Goal: Information Seeking & Learning: Learn about a topic

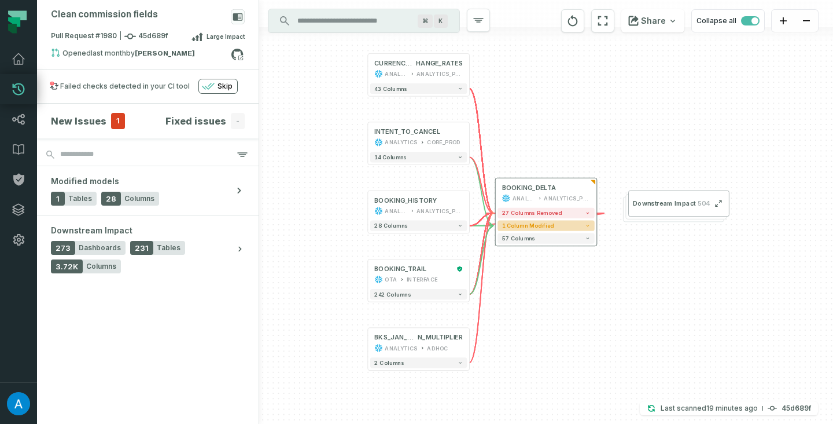
click at [582, 229] on button "1 column modified" at bounding box center [546, 225] width 97 height 10
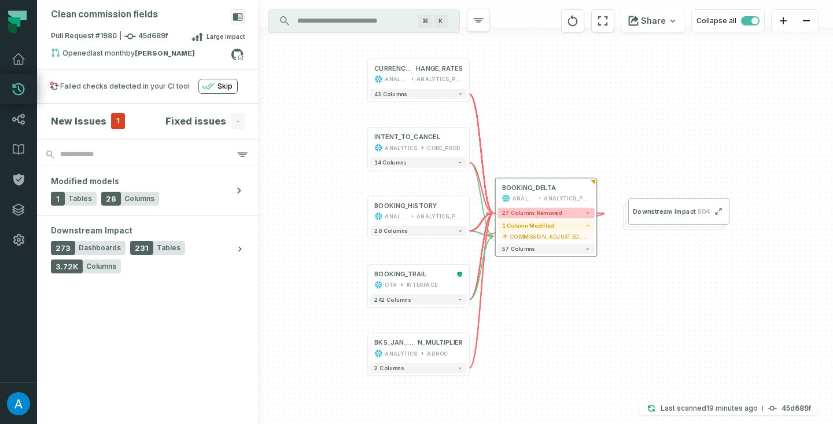
click at [586, 215] on icon "button" at bounding box center [587, 212] width 5 height 5
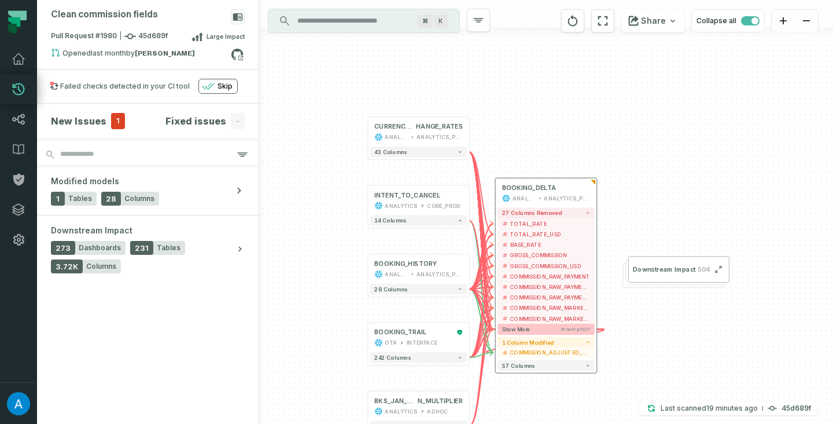
click at [571, 326] on button "Show more Showing 10 / 27" at bounding box center [546, 328] width 97 height 11
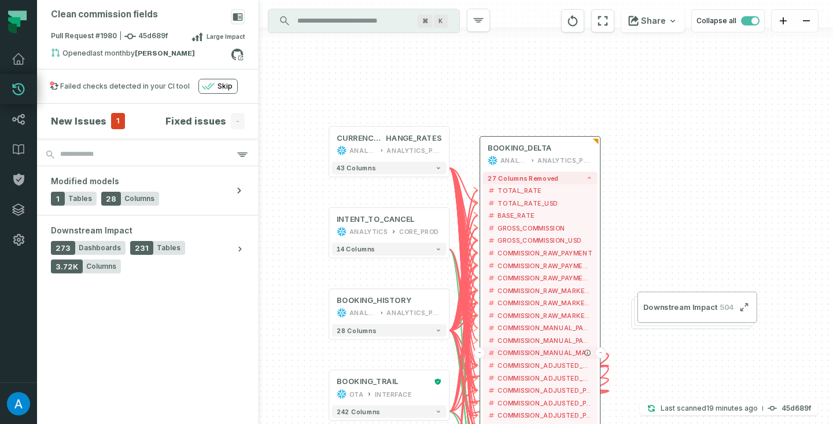
click at [553, 352] on span "COMMISSION_MANUAL_MARKETING_USD" at bounding box center [545, 352] width 95 height 9
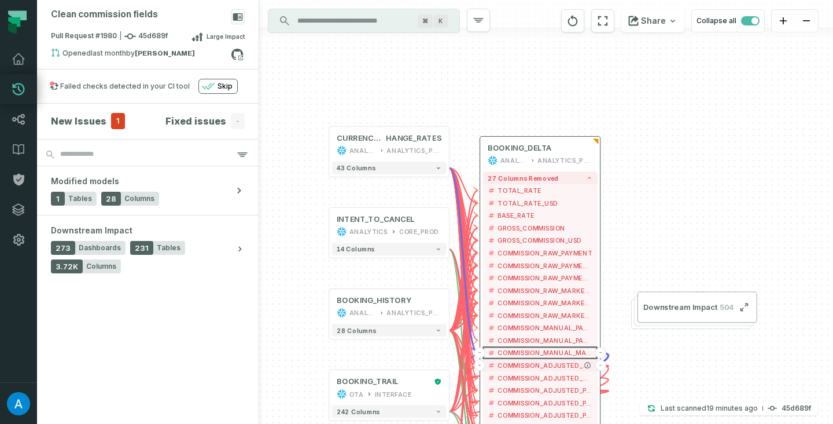
click at [553, 366] on span "COMMISSION_ADJUSTED_MARKETING" at bounding box center [545, 365] width 95 height 9
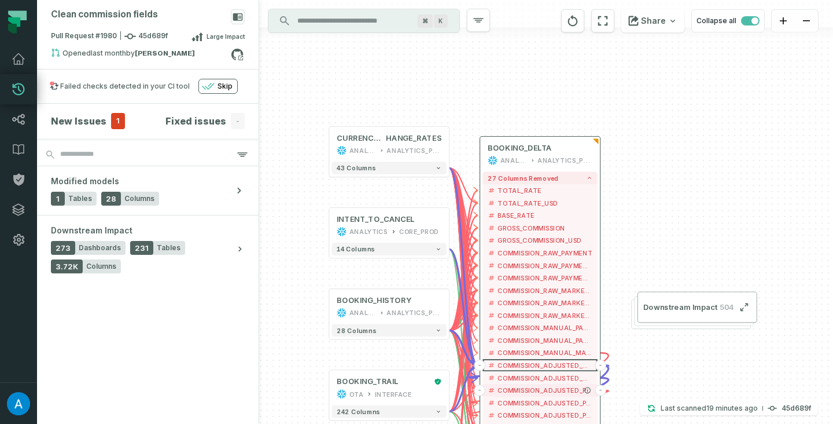
click at [553, 387] on span "COMMISSION_ADJUSTED_PAYMENT" at bounding box center [545, 389] width 95 height 9
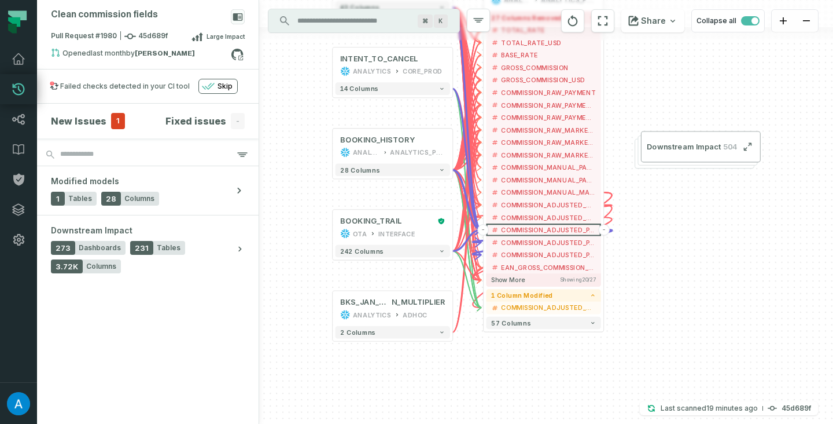
drag, startPoint x: 666, startPoint y: 371, endPoint x: 670, endPoint y: 211, distance: 160.3
click at [670, 211] on div "+ BOOKING_TRAIL OTA INTERFACE + 242 columns + BOOKING_DELTA ANALYTICS ANALYTICS…" at bounding box center [546, 212] width 574 height 424
click at [591, 322] on icon "button" at bounding box center [593, 322] width 6 height 6
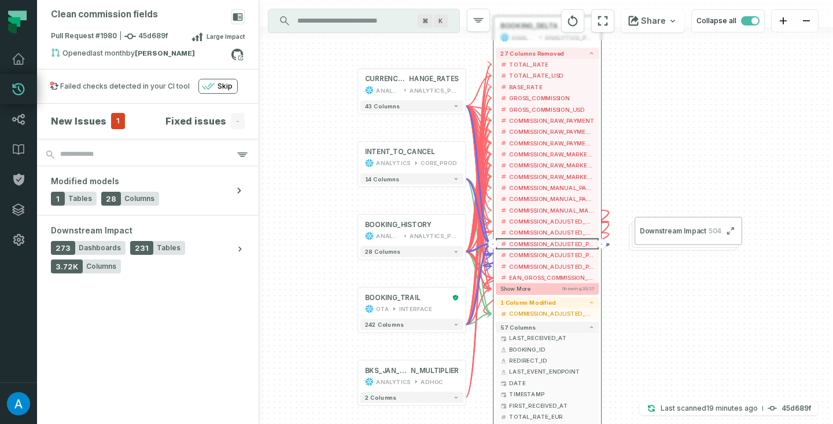
click at [575, 289] on span "Showing 20 / 27" at bounding box center [578, 289] width 32 height 6
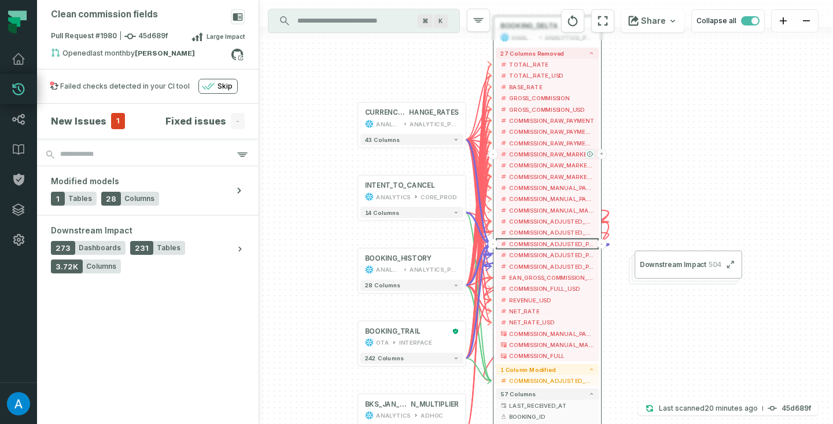
click at [590, 156] on icon "button" at bounding box center [589, 154] width 5 height 5
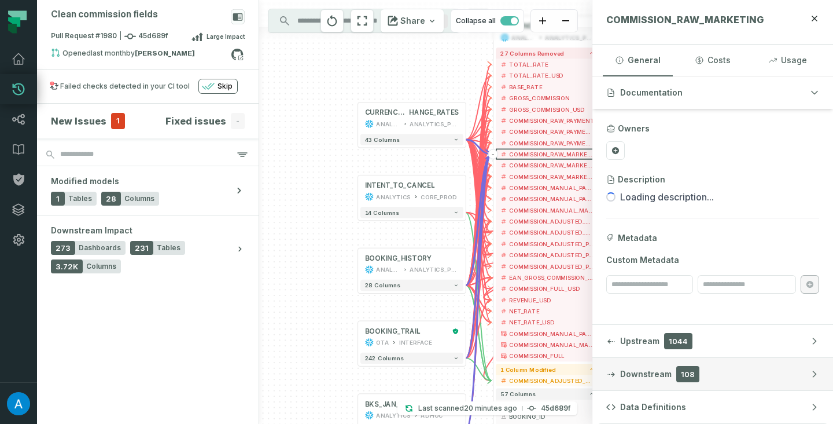
click at [648, 365] on button "Downstream 108" at bounding box center [713, 374] width 241 height 32
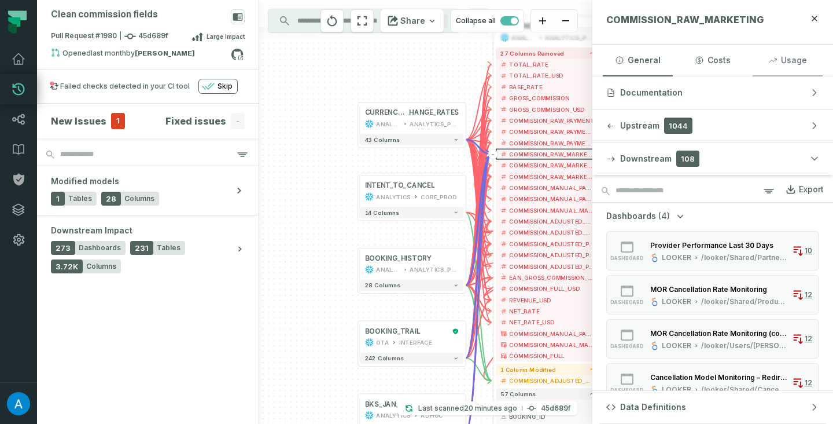
click at [796, 70] on button "Usage" at bounding box center [788, 60] width 70 height 31
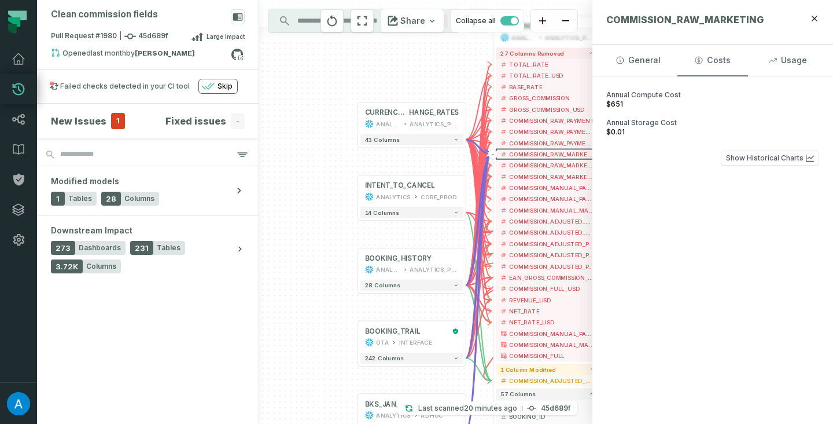
click at [701, 52] on button "Costs" at bounding box center [713, 60] width 70 height 31
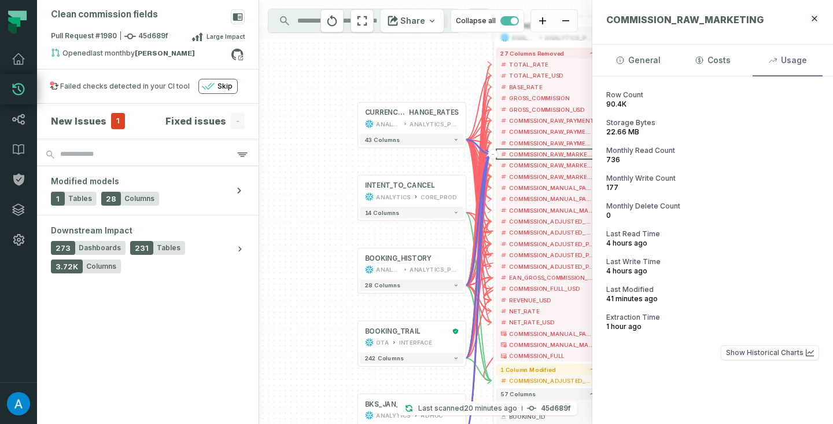
click at [786, 55] on button "Usage" at bounding box center [788, 60] width 70 height 31
click at [646, 70] on button "General" at bounding box center [638, 60] width 70 height 31
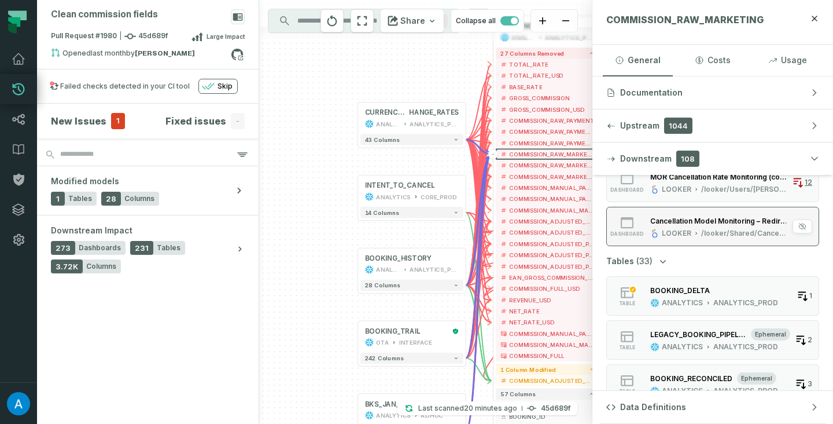
scroll to position [146, 0]
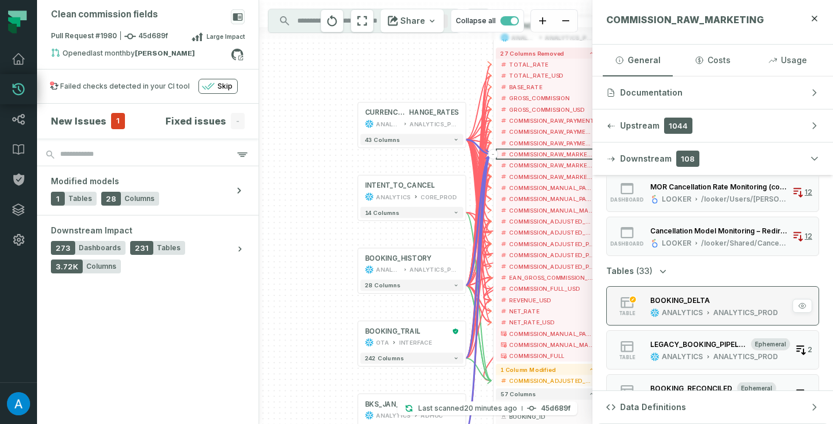
click at [667, 301] on div "BOOKING_DELTA" at bounding box center [680, 300] width 60 height 9
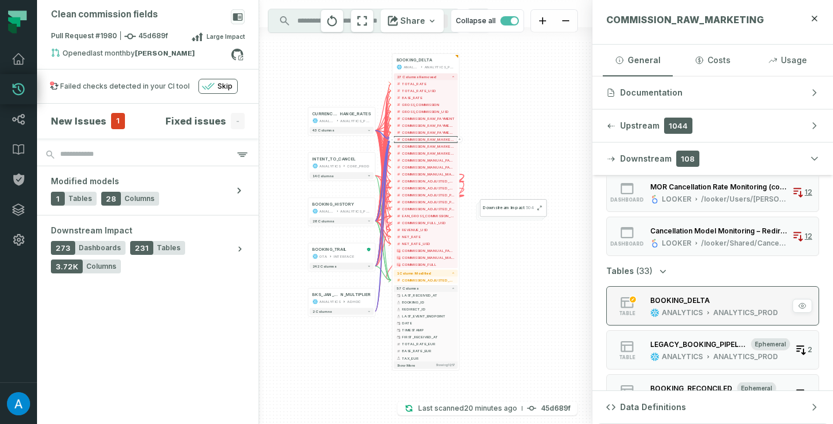
click at [667, 301] on div "BOOKING_DELTA" at bounding box center [680, 300] width 60 height 9
click at [801, 308] on icon "button" at bounding box center [803, 305] width 8 height 8
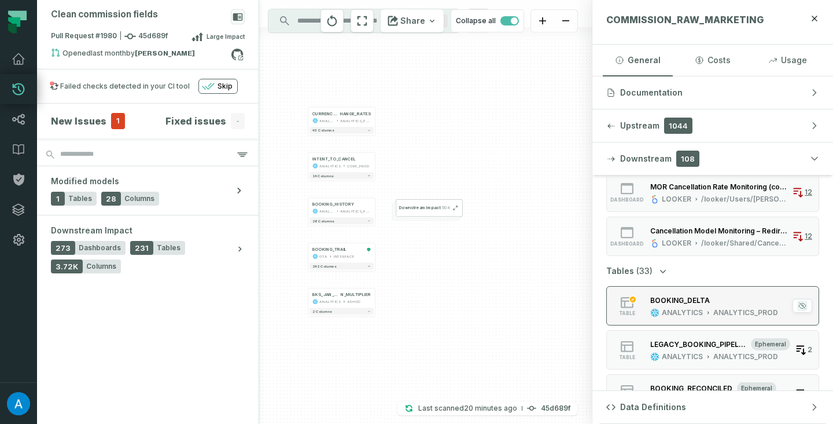
click at [801, 308] on icon "button" at bounding box center [803, 305] width 8 height 8
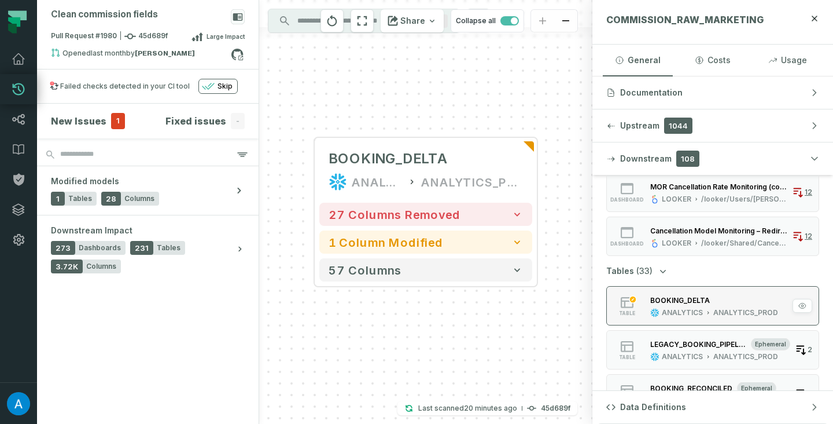
click at [634, 300] on rect "button" at bounding box center [633, 299] width 7 height 7
